Goal: Information Seeking & Learning: Learn about a topic

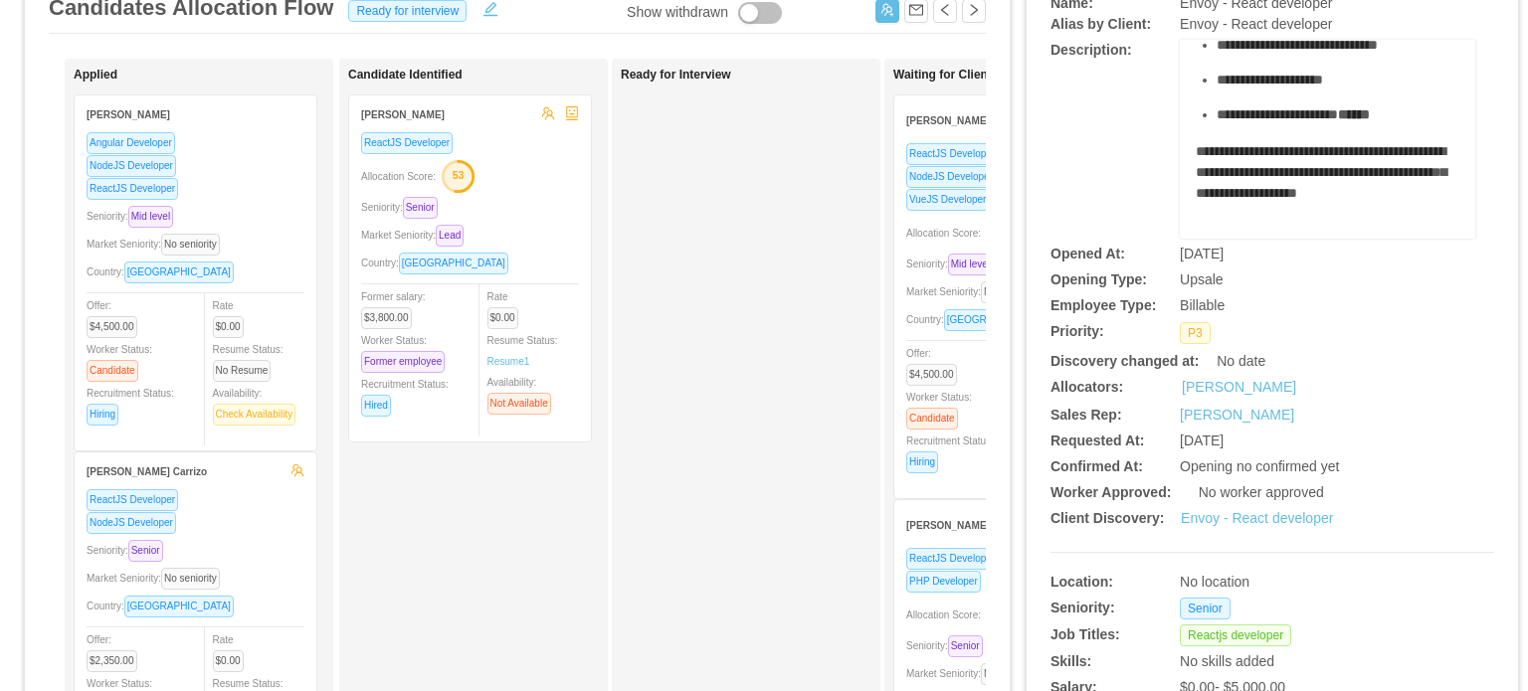
scroll to position [199, 0]
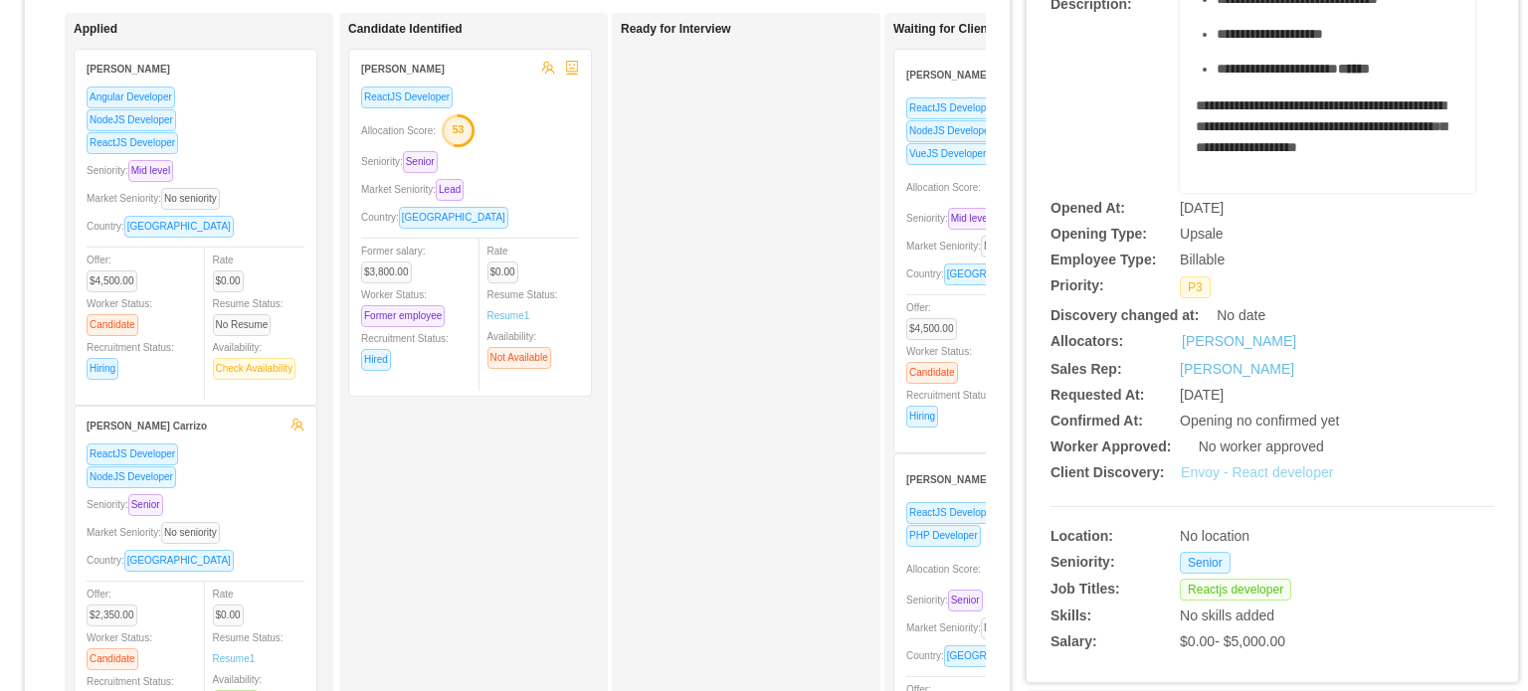
click at [1241, 477] on link "Envoy - React developer" at bounding box center [1257, 473] width 152 height 16
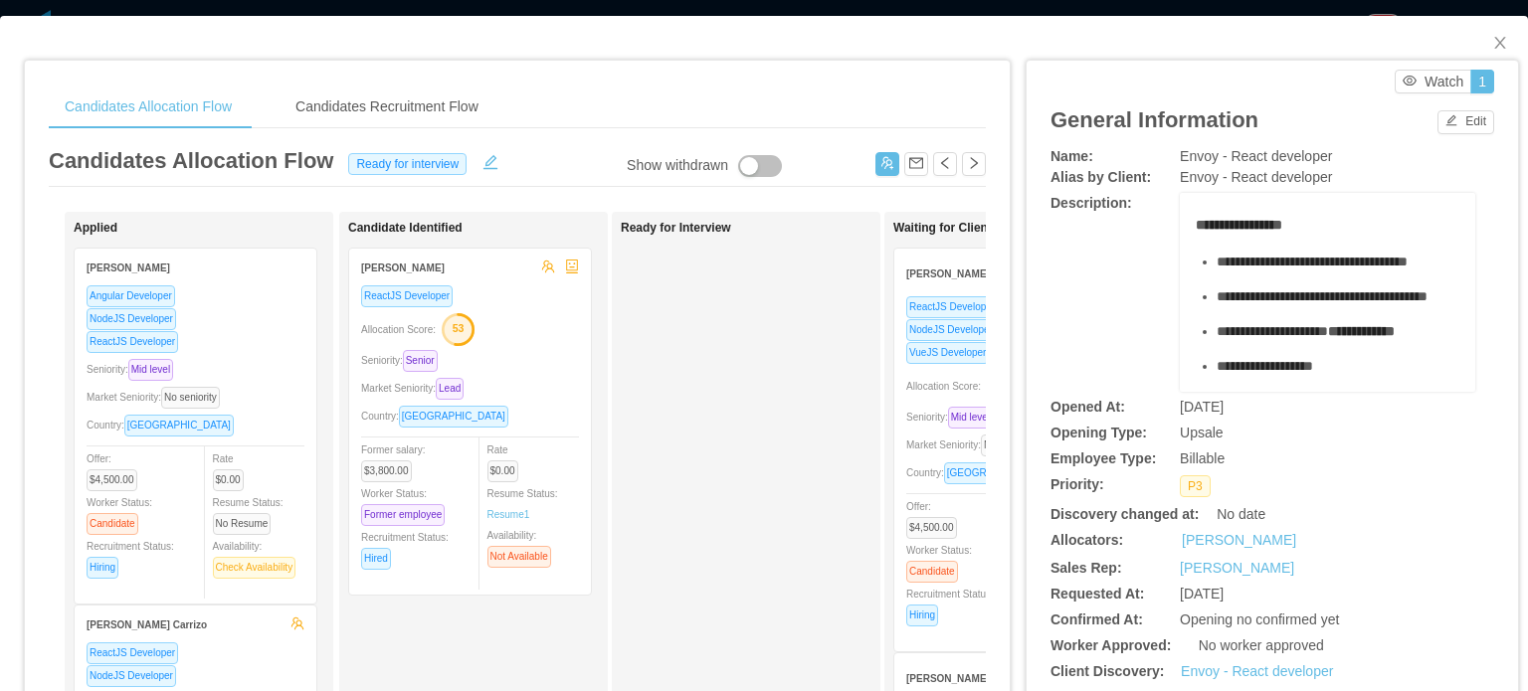
scroll to position [0, 0]
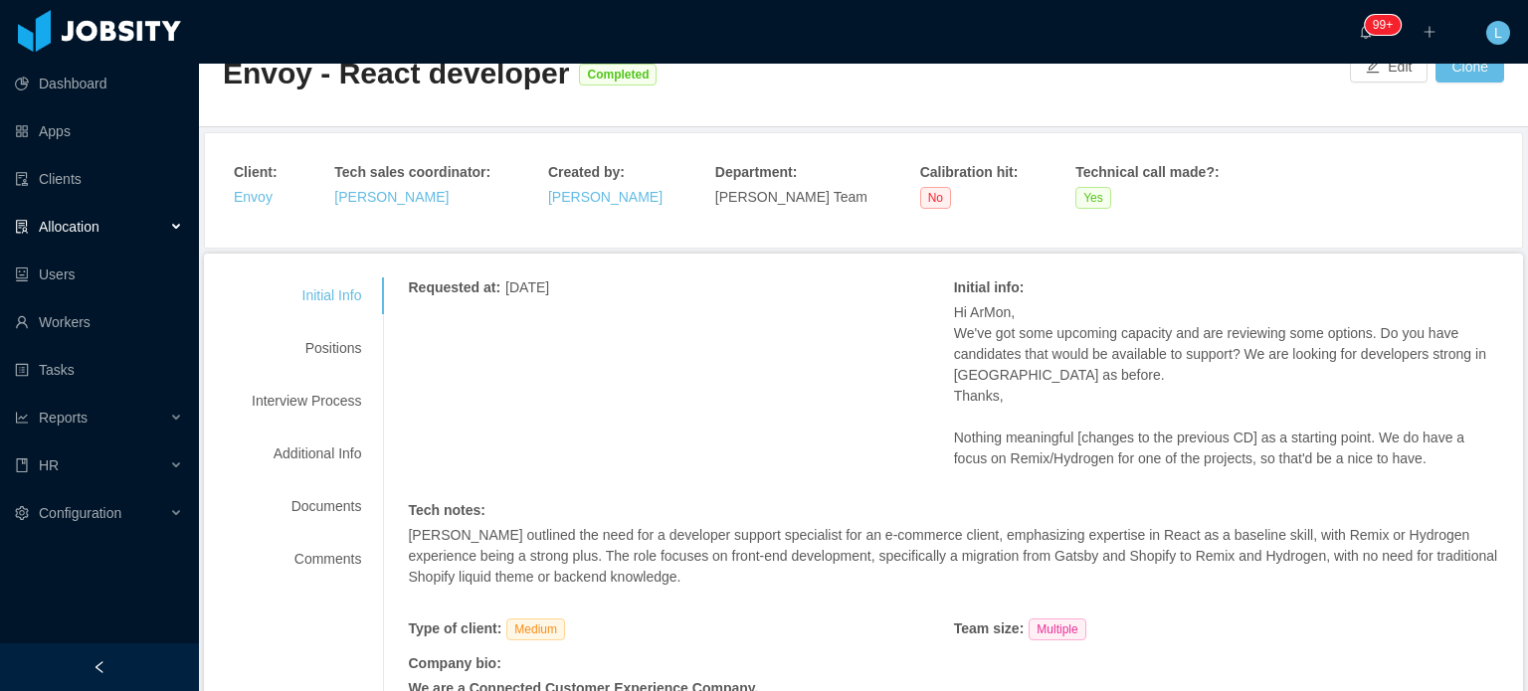
scroll to position [199, 0]
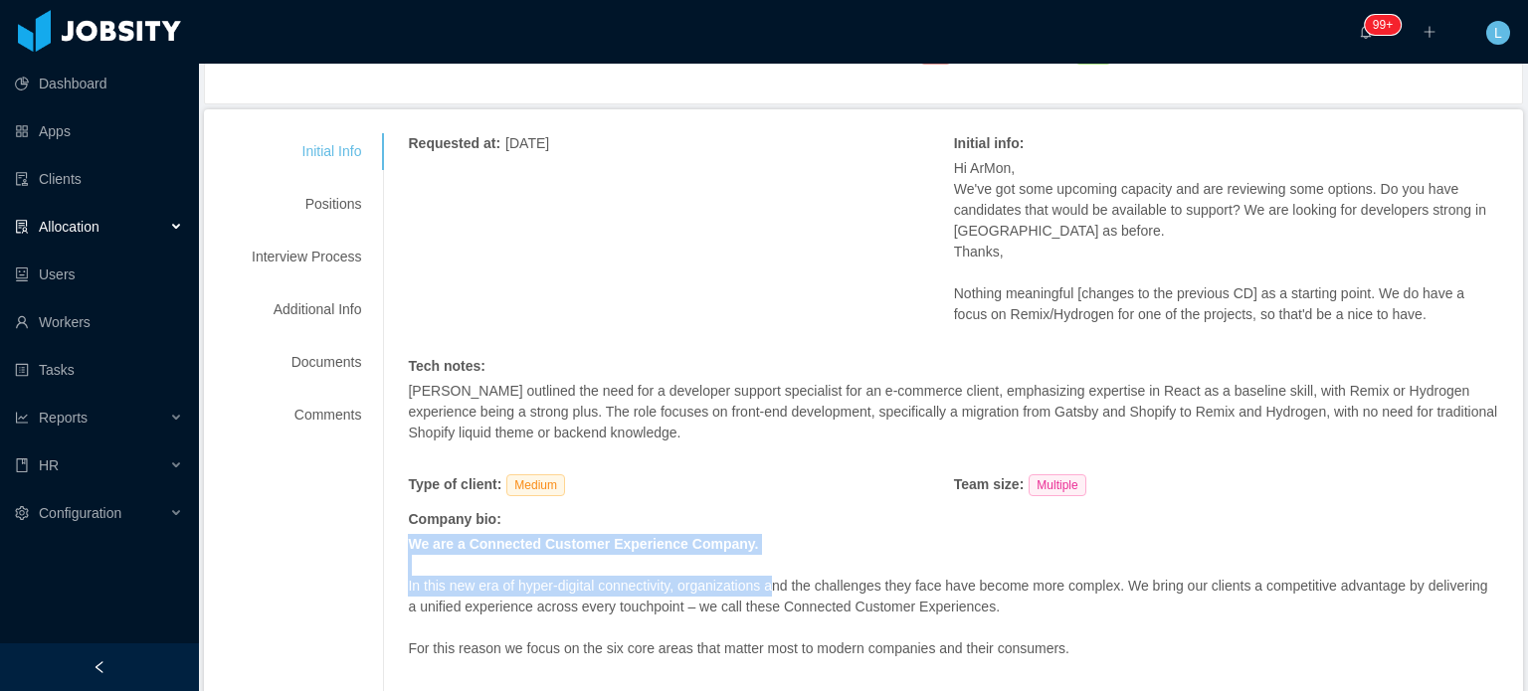
drag, startPoint x: 403, startPoint y: 542, endPoint x: 770, endPoint y: 591, distance: 370.3
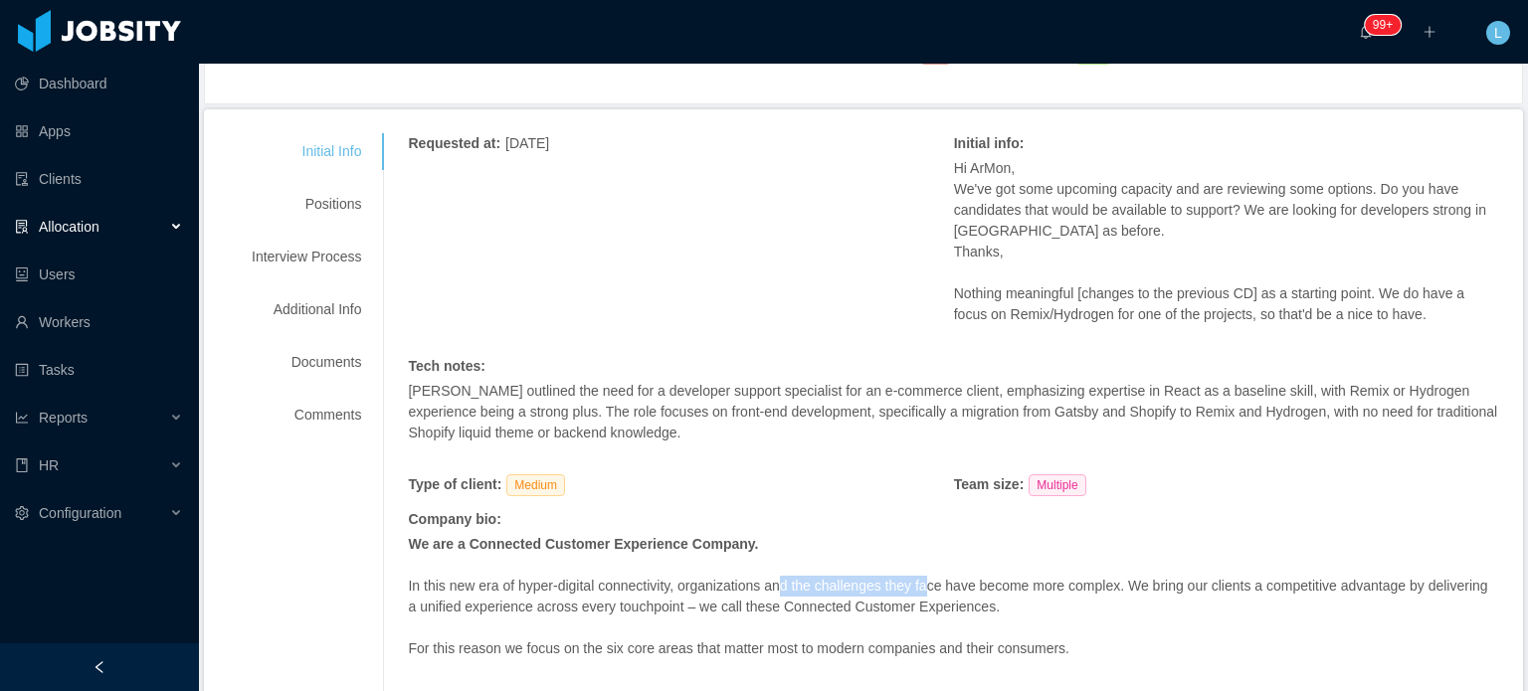
drag, startPoint x: 816, startPoint y: 596, endPoint x: 923, endPoint y: 596, distance: 107.4
click at [923, 596] on p "In this new era of hyper-digital connectivity, organizations and the challenges…" at bounding box center [948, 597] width 1081 height 42
click at [662, 591] on p "In this new era of hyper-digital connectivity, organizations and the challenges…" at bounding box center [948, 597] width 1081 height 42
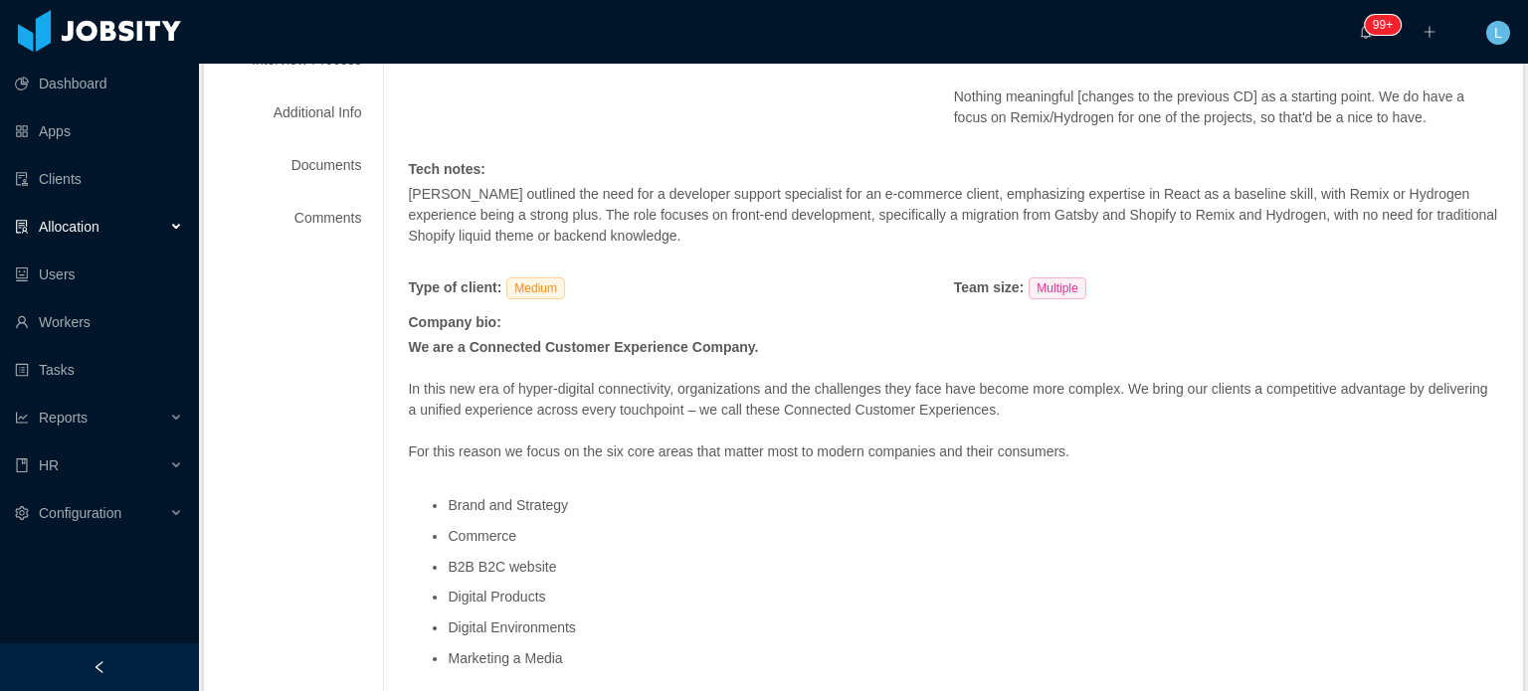
scroll to position [398, 0]
drag, startPoint x: 402, startPoint y: 344, endPoint x: 505, endPoint y: 371, distance: 106.9
click at [505, 371] on div "Requested at : September 25, 2025 Initial info : Hi ArMon, We've got some upcom…" at bounding box center [941, 350] width 1116 height 833
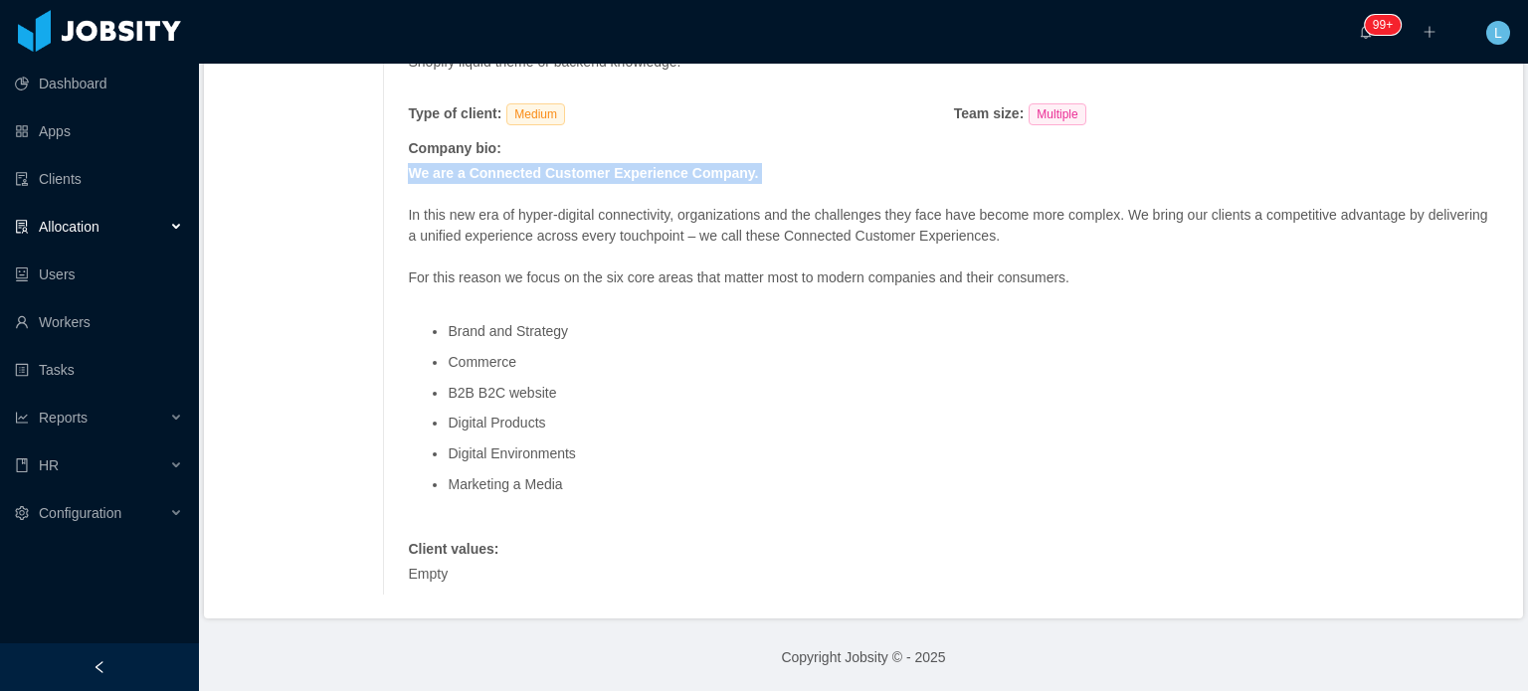
scroll to position [0, 0]
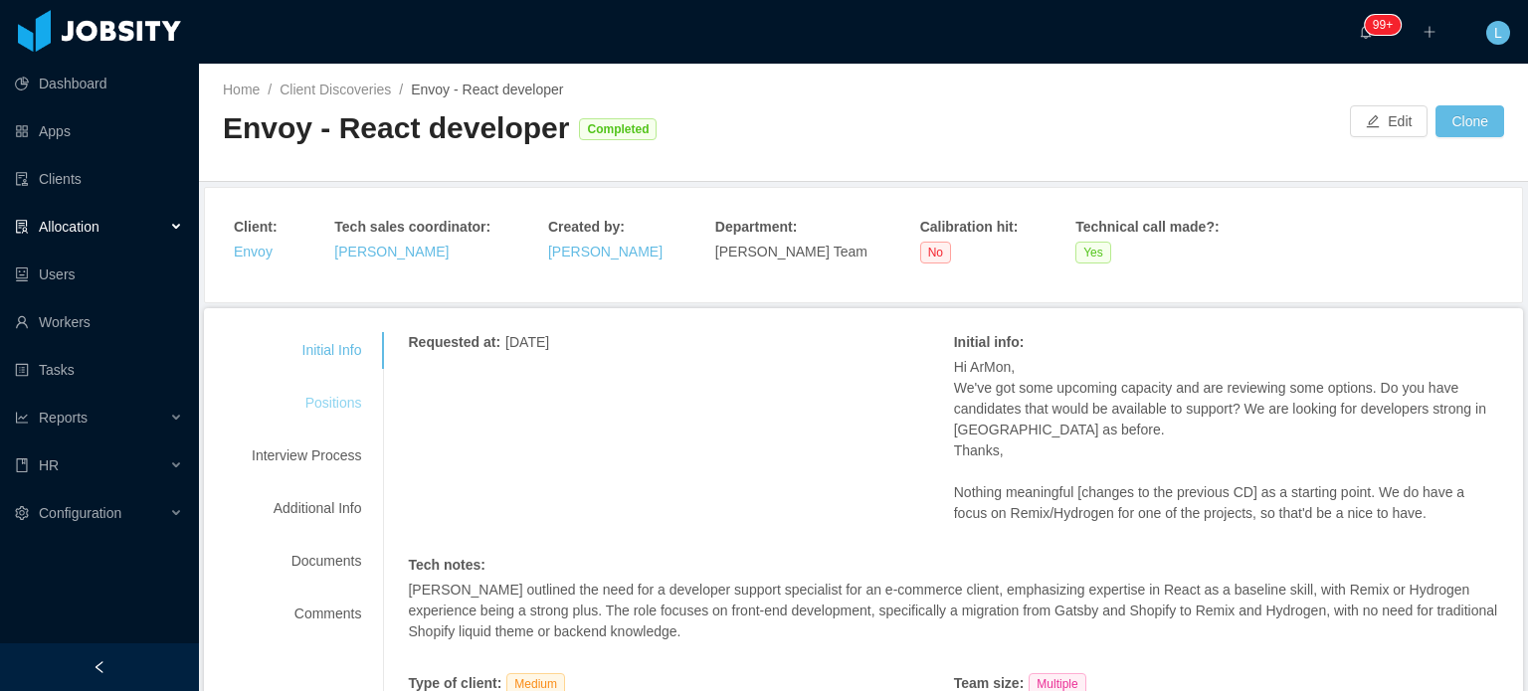
click at [334, 397] on div "Positions" at bounding box center [306, 403] width 157 height 37
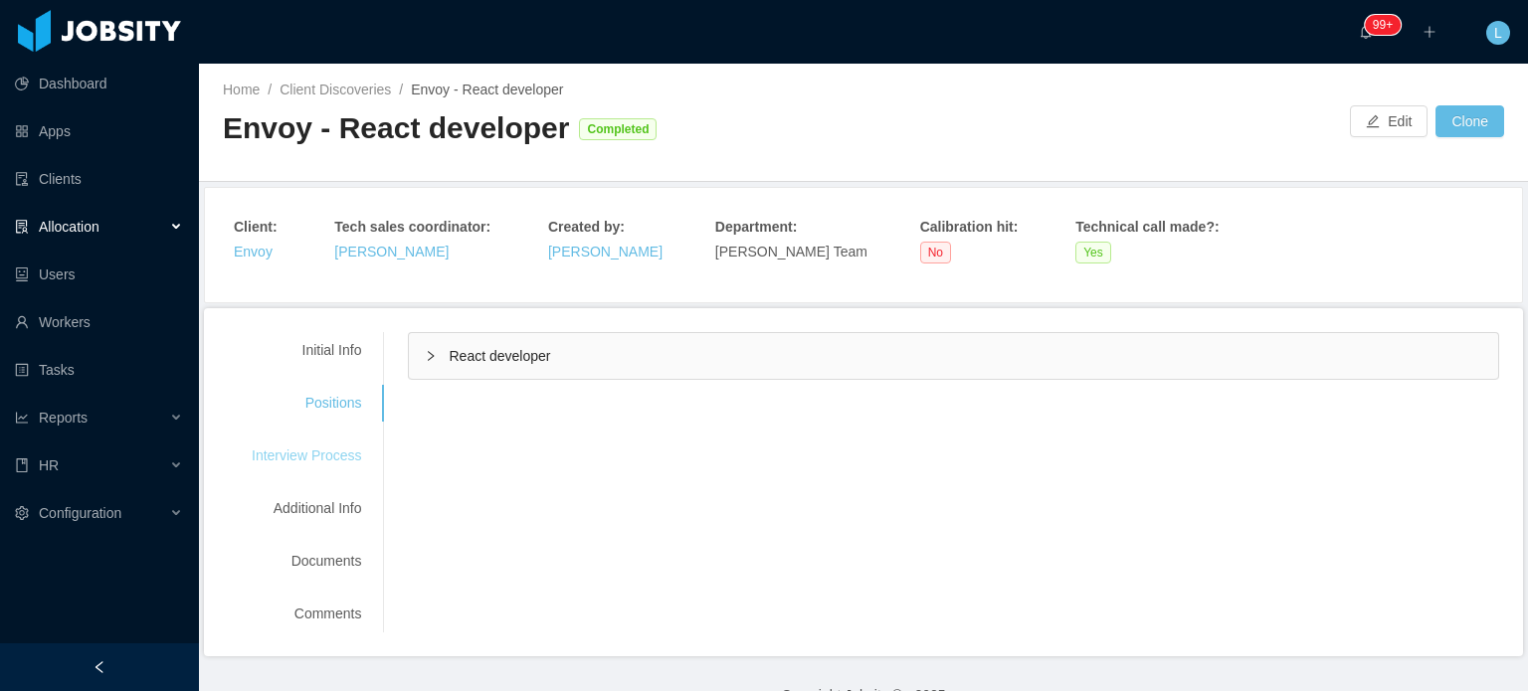
click at [343, 441] on div "Interview Process" at bounding box center [306, 456] width 157 height 37
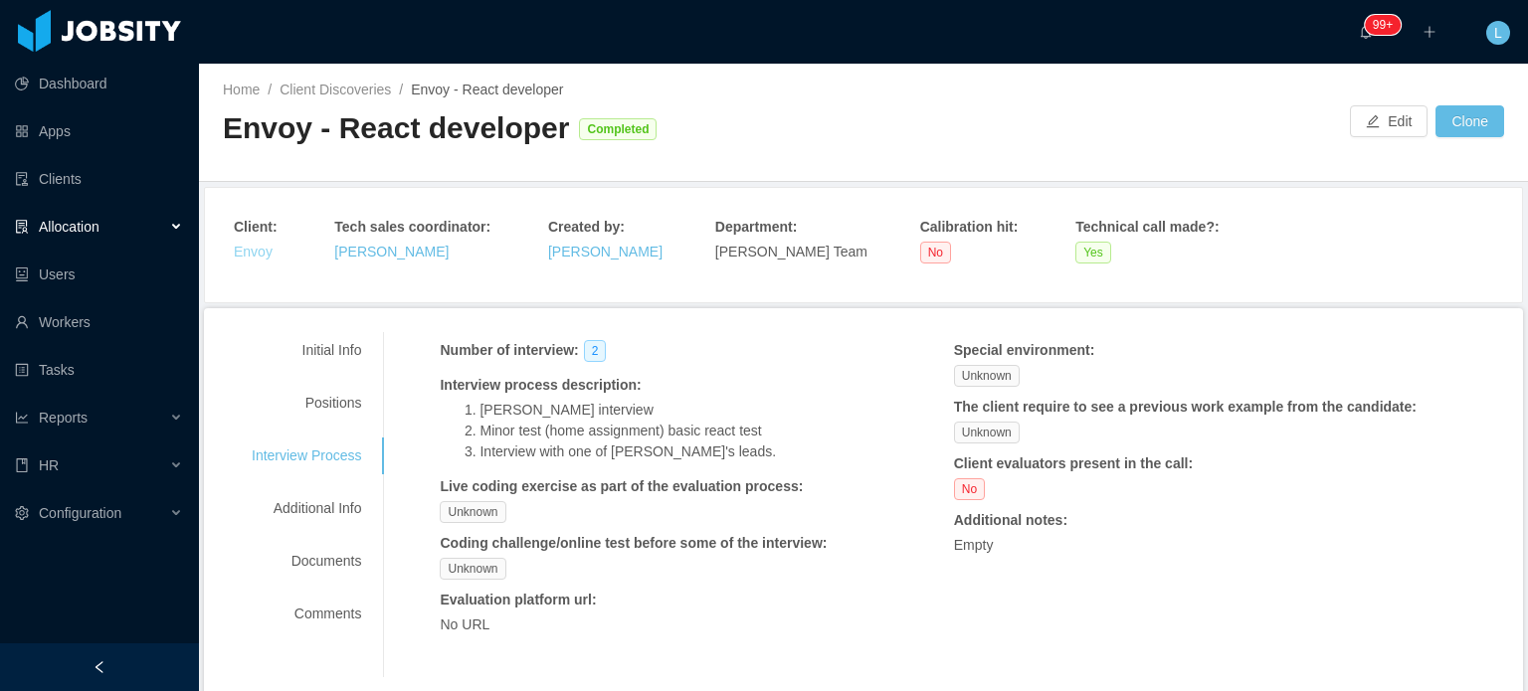
click at [251, 259] on link "Envoy" at bounding box center [253, 252] width 39 height 16
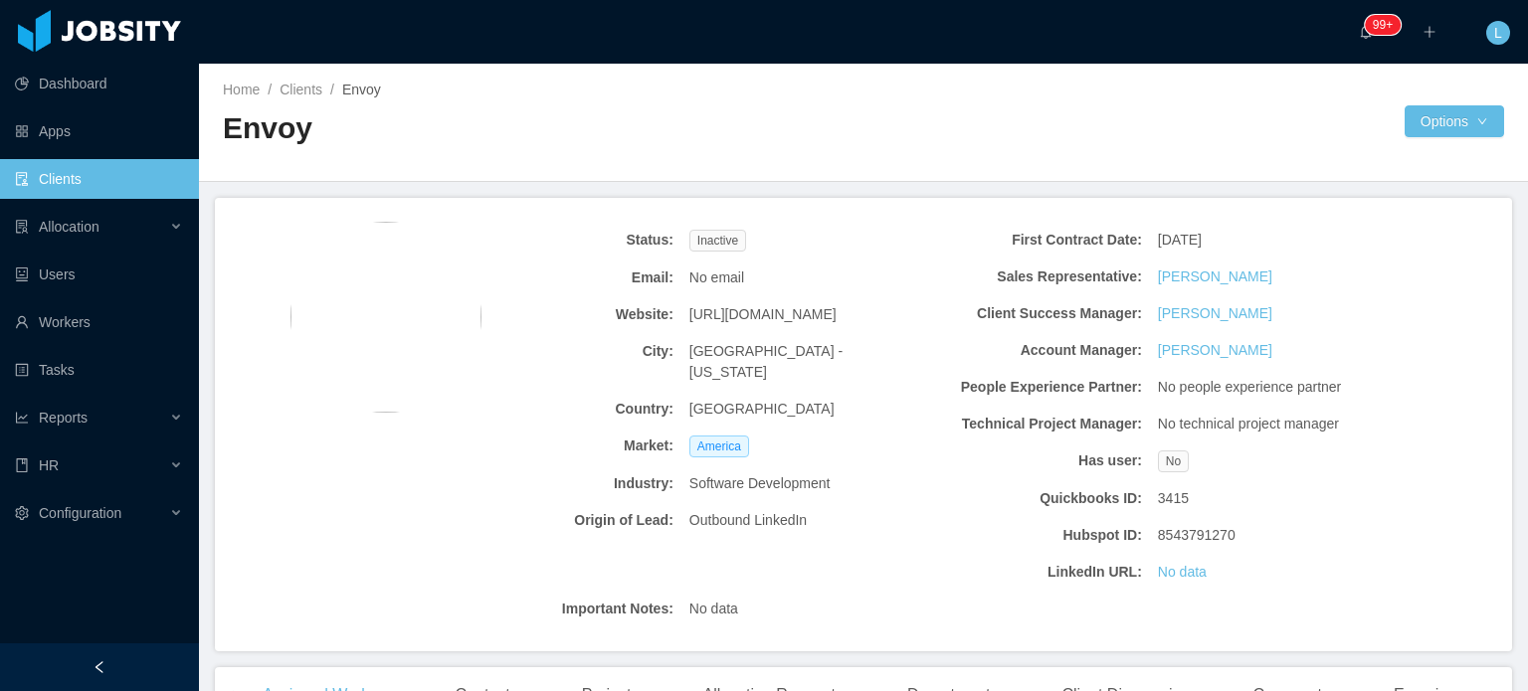
click at [728, 308] on span "https://www.weareenvoy.com/" at bounding box center [762, 314] width 147 height 21
click at [728, 309] on span "https://www.weareenvoy.com/" at bounding box center [762, 314] width 147 height 21
copy span "https://www.weareenvoy.com/"
